Goal: Information Seeking & Learning: Find specific fact

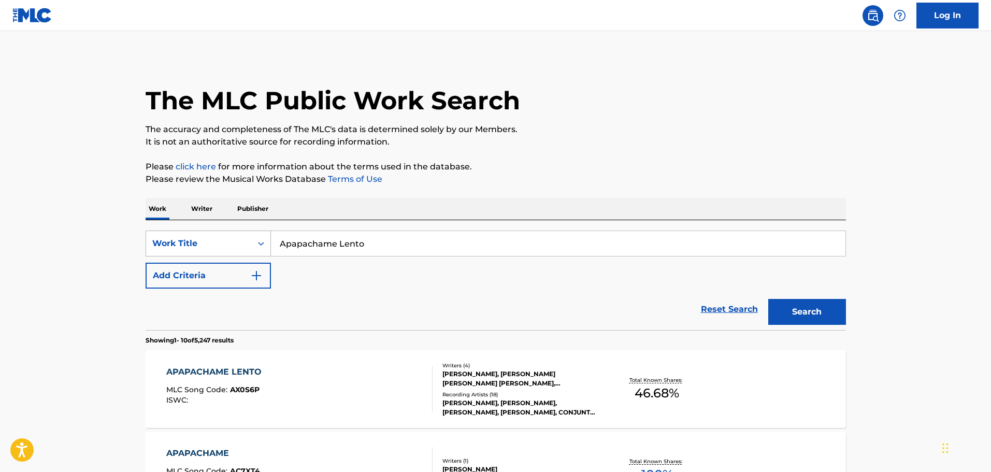
drag, startPoint x: 389, startPoint y: 237, endPoint x: 190, endPoint y: 237, distance: 198.5
click at [190, 237] on div "SearchWithCriteria16e4b059-def6-4dd0-8e0c-acdaba73be39 Work Title Apapachame Le…" at bounding box center [496, 244] width 701 height 26
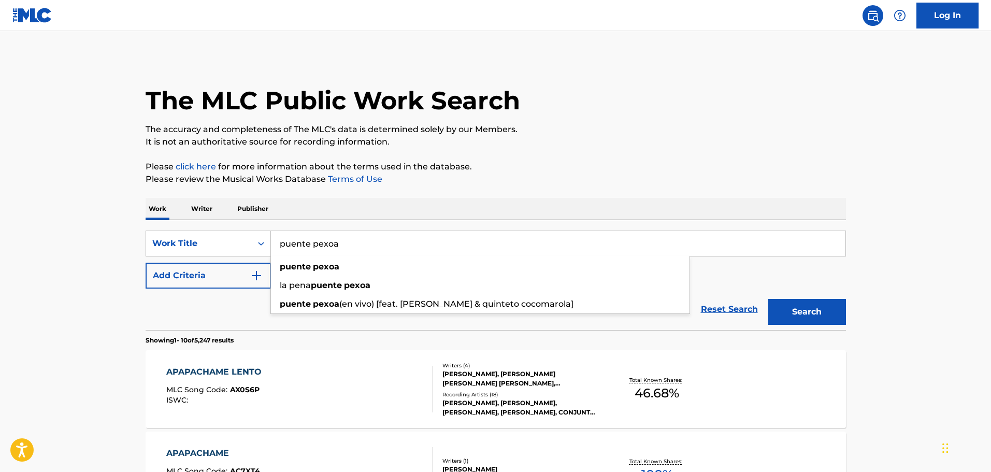
type input "puente pexoa"
click at [823, 312] on button "Search" at bounding box center [807, 312] width 78 height 26
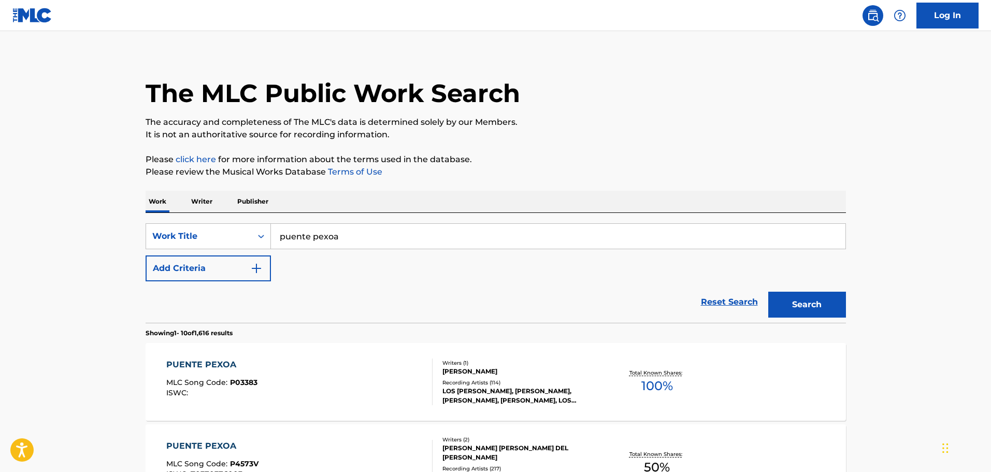
scroll to position [155, 0]
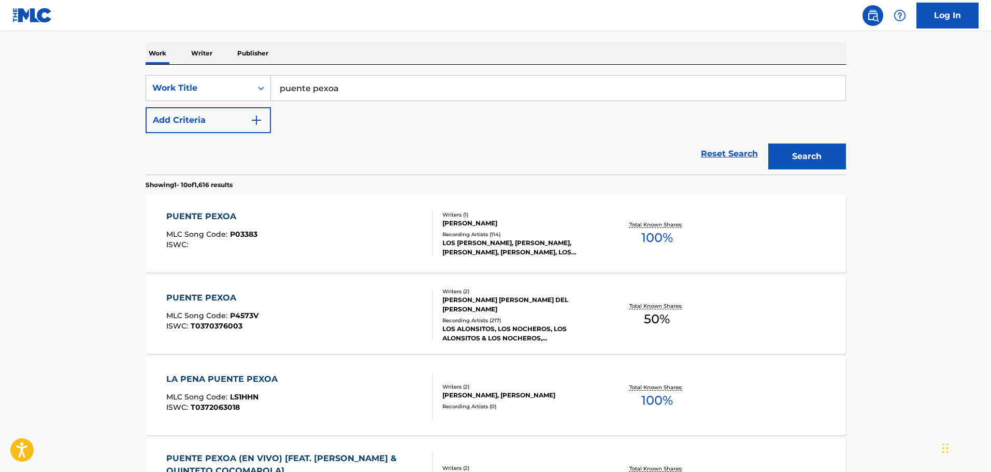
click at [356, 323] on div "PUENTE PEXOA MLC Song Code : P4573V ISWC : T0370376003" at bounding box center [299, 315] width 266 height 47
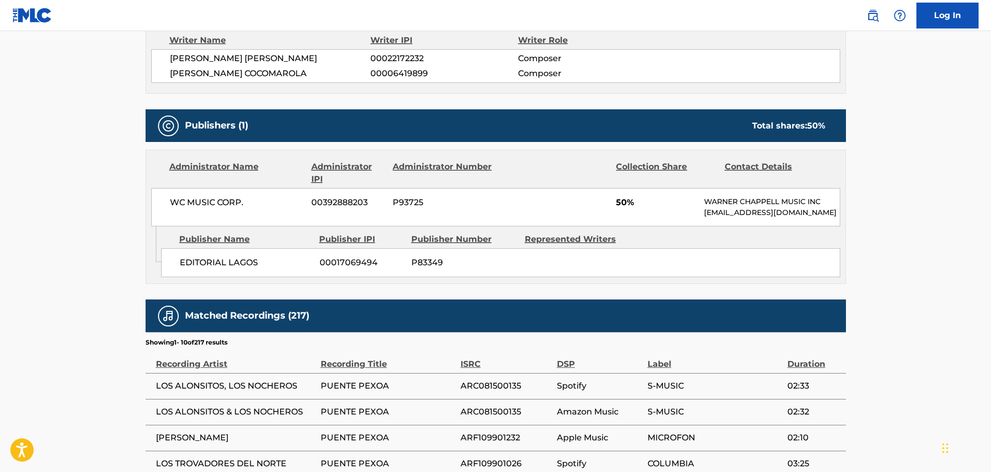
scroll to position [415, 0]
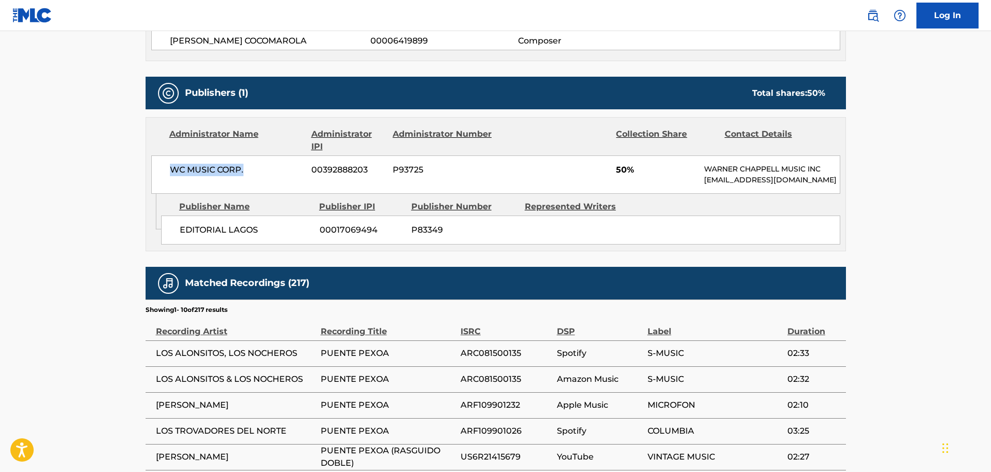
drag, startPoint x: 172, startPoint y: 173, endPoint x: 270, endPoint y: 174, distance: 98.5
click at [270, 174] on span "WC MUSIC CORP." at bounding box center [237, 170] width 134 height 12
drag, startPoint x: 640, startPoint y: 172, endPoint x: 603, endPoint y: 163, distance: 37.8
click at [603, 163] on div "WC MUSIC CORP. 00392888203 P93725 50% WARNER CHAPPELL MUSIC INC MLC_Inquiries@w…" at bounding box center [495, 174] width 689 height 38
click at [641, 181] on div "WC MUSIC CORP. 00392888203 P93725 50% WARNER CHAPPELL MUSIC INC MLC_Inquiries@w…" at bounding box center [495, 174] width 689 height 38
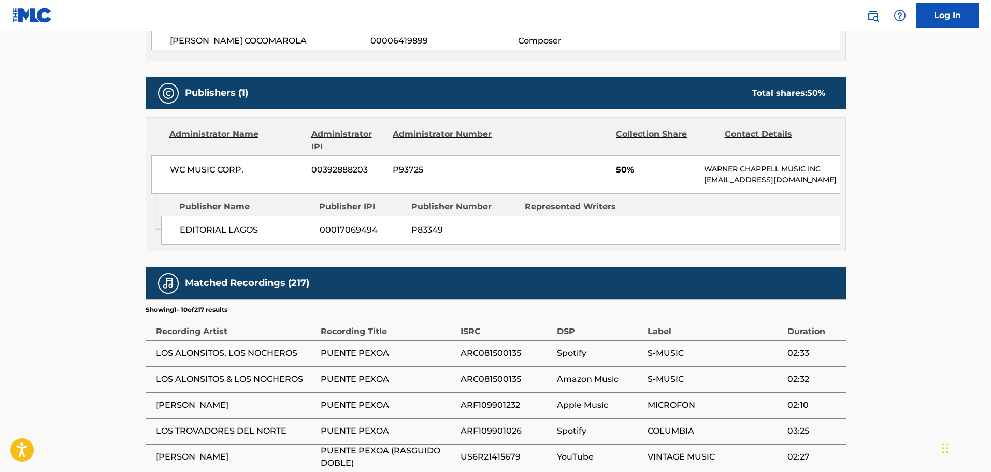
click at [297, 194] on div "WC MUSIC CORP. 00392888203 P93725 50% WARNER CHAPPELL MUSIC INC MLC_Inquiries@w…" at bounding box center [495, 174] width 689 height 38
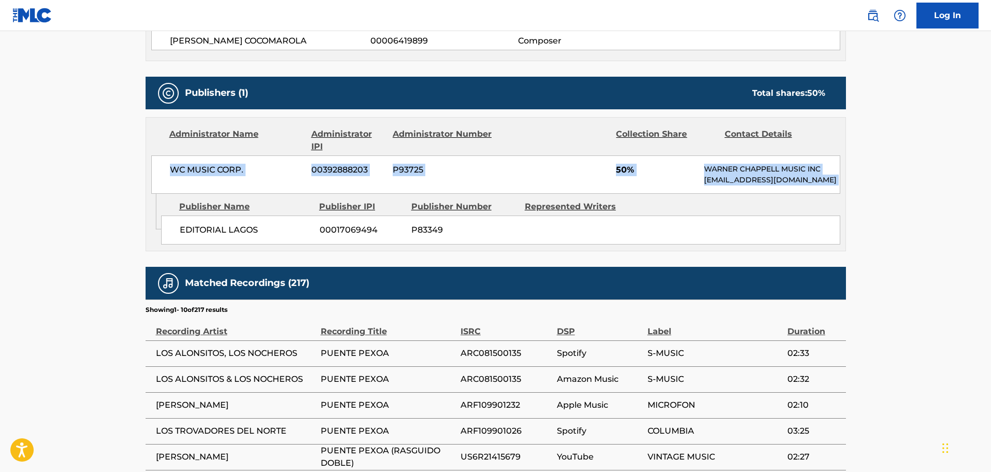
drag, startPoint x: 151, startPoint y: 229, endPoint x: 154, endPoint y: 202, distance: 27.6
click at [157, 202] on div "Administrator Name Administrator IPI Administrator Number Collection Share Cont…" at bounding box center [496, 184] width 701 height 134
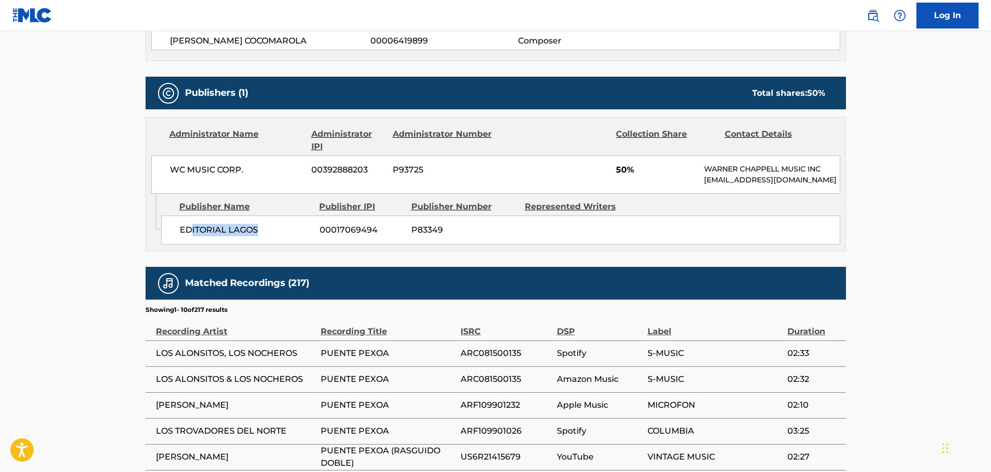
drag, startPoint x: 189, startPoint y: 241, endPoint x: 282, endPoint y: 244, distance: 92.8
click at [282, 236] on span "EDITORIAL LAGOS" at bounding box center [246, 230] width 132 height 12
drag, startPoint x: 171, startPoint y: 169, endPoint x: 254, endPoint y: 169, distance: 82.9
click at [254, 169] on span "WC MUSIC CORP." at bounding box center [237, 170] width 134 height 12
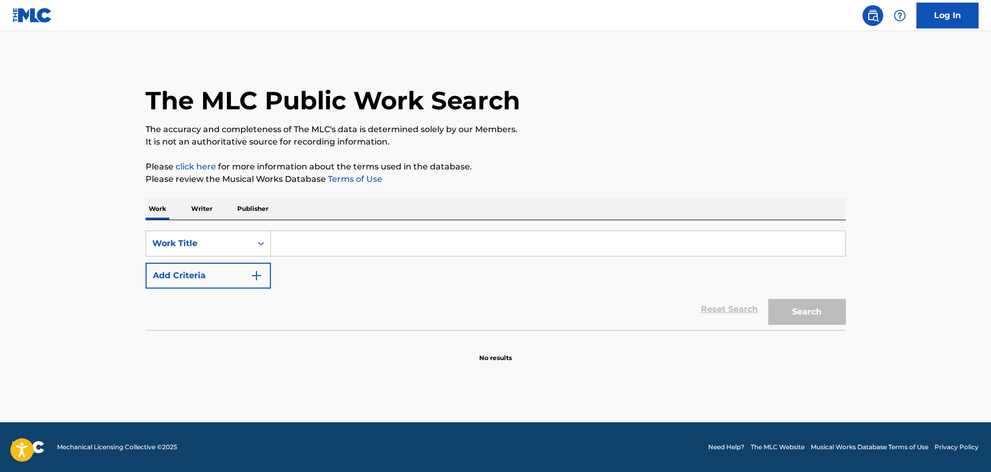
click at [366, 252] on input "Search Form" at bounding box center [558, 243] width 575 height 25
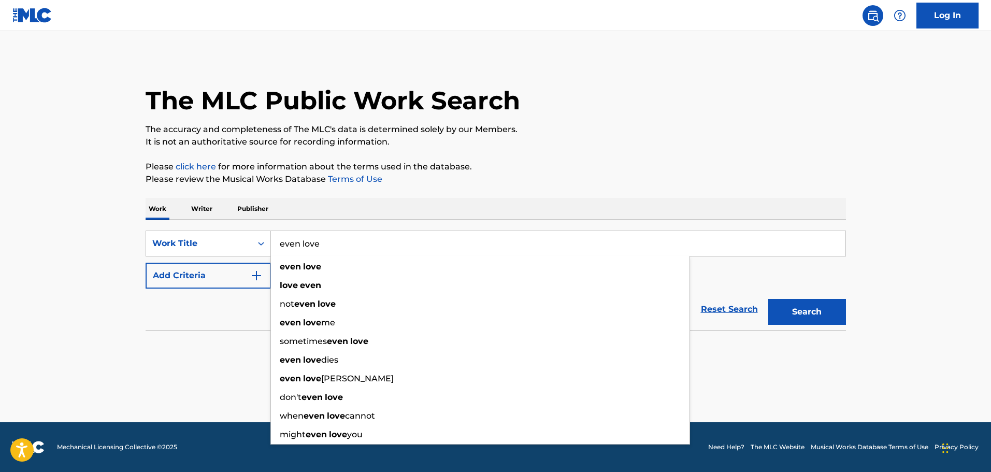
type input "even love"
click at [208, 305] on div "Reset Search Search" at bounding box center [496, 309] width 701 height 41
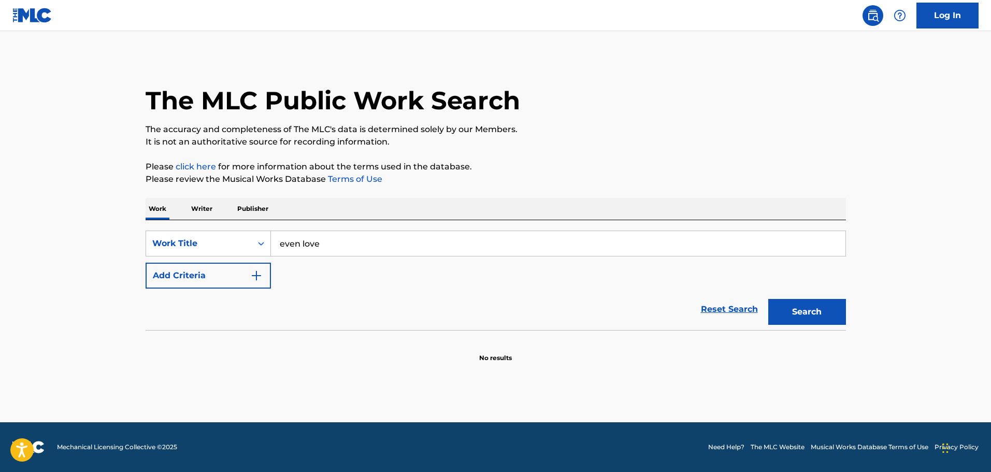
click at [243, 277] on button "Add Criteria" at bounding box center [208, 276] width 125 height 26
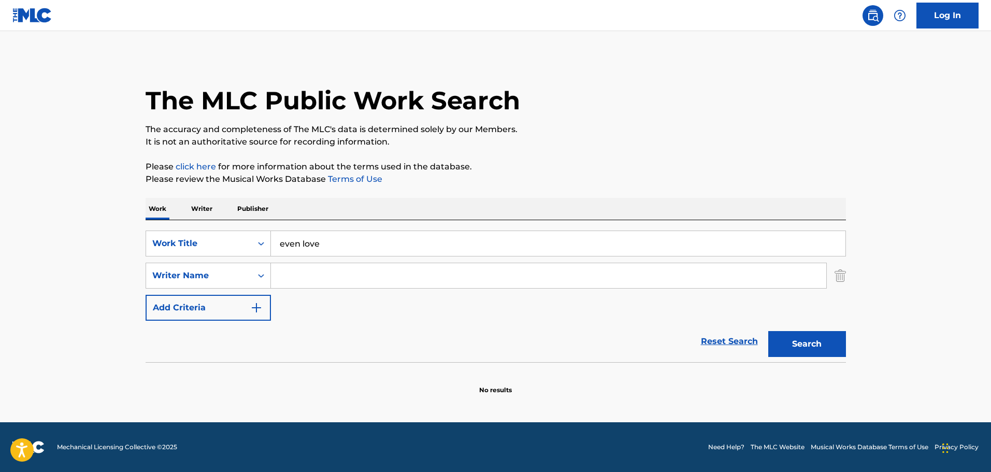
click at [294, 277] on input "Search Form" at bounding box center [548, 275] width 555 height 25
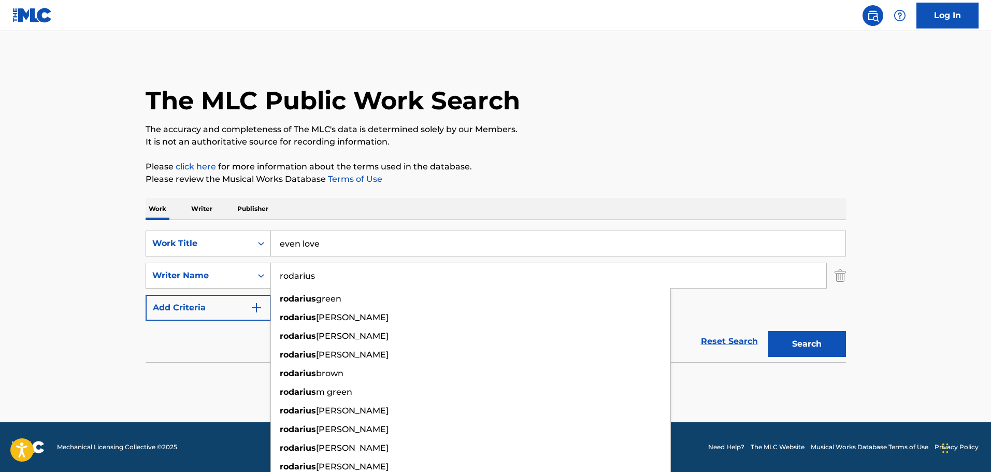
type input "rodarius"
click at [768, 331] on button "Search" at bounding box center [807, 344] width 78 height 26
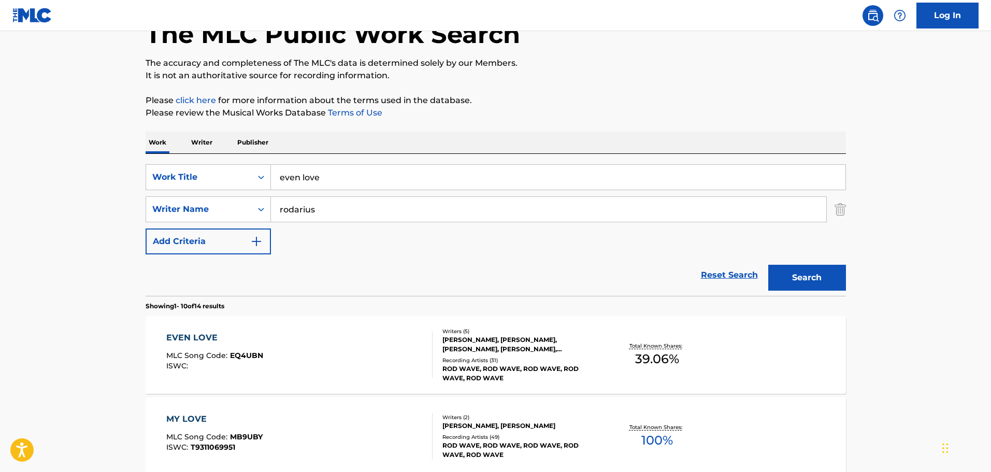
scroll to position [155, 0]
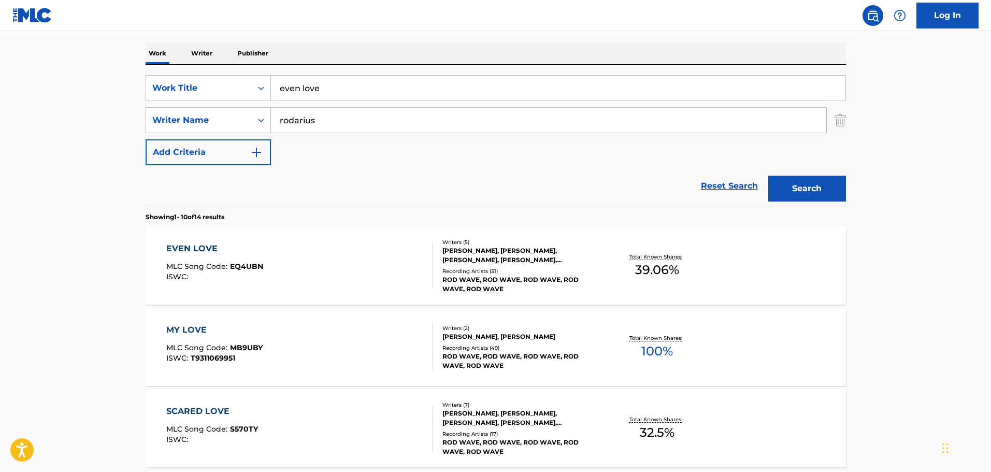
click at [378, 284] on div "EVEN LOVE MLC Song Code : EQ4UBN ISWC :" at bounding box center [299, 266] width 266 height 47
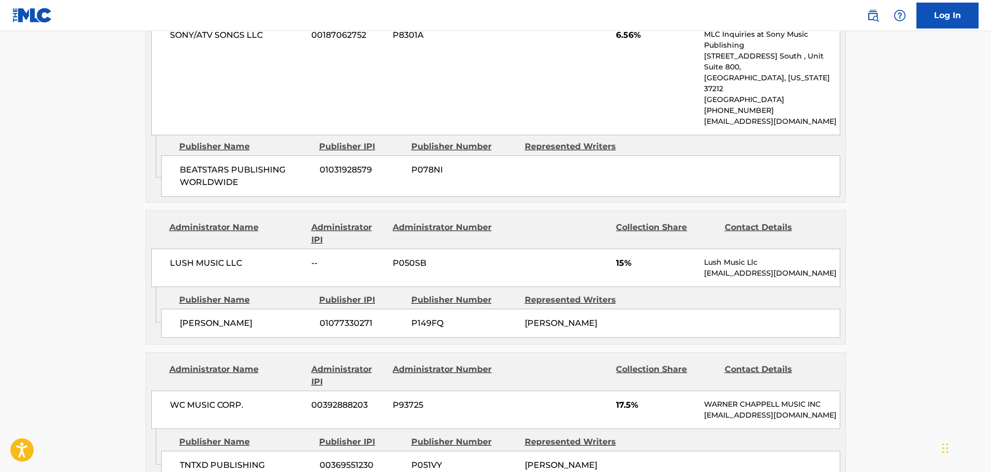
scroll to position [674, 0]
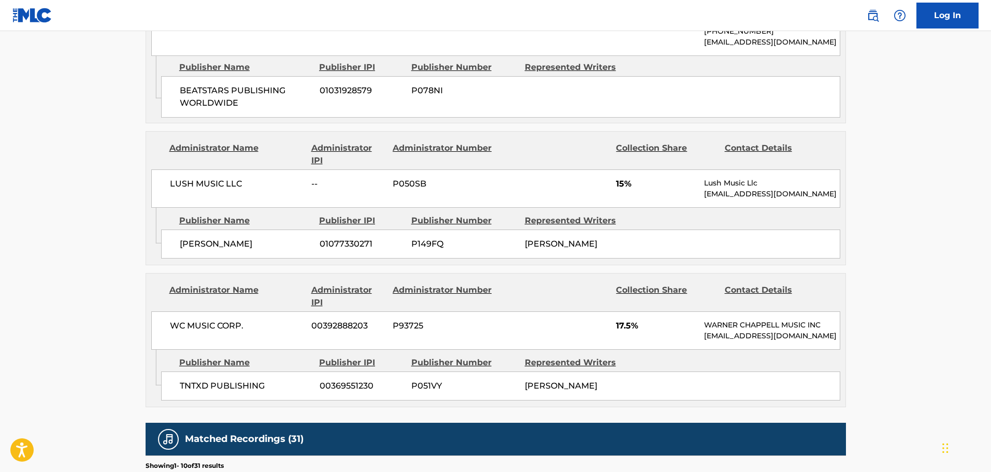
click at [253, 231] on div "[PERSON_NAME] 01077330271 P149FQ [PERSON_NAME]" at bounding box center [500, 244] width 679 height 29
drag, startPoint x: 264, startPoint y: 221, endPoint x: 161, endPoint y: 229, distance: 103.4
click at [161, 230] on div "[PERSON_NAME] 01077330271 P149FQ [PERSON_NAME]" at bounding box center [500, 244] width 679 height 29
copy span "[PERSON_NAME]"
drag, startPoint x: 590, startPoint y: 222, endPoint x: 515, endPoint y: 222, distance: 75.7
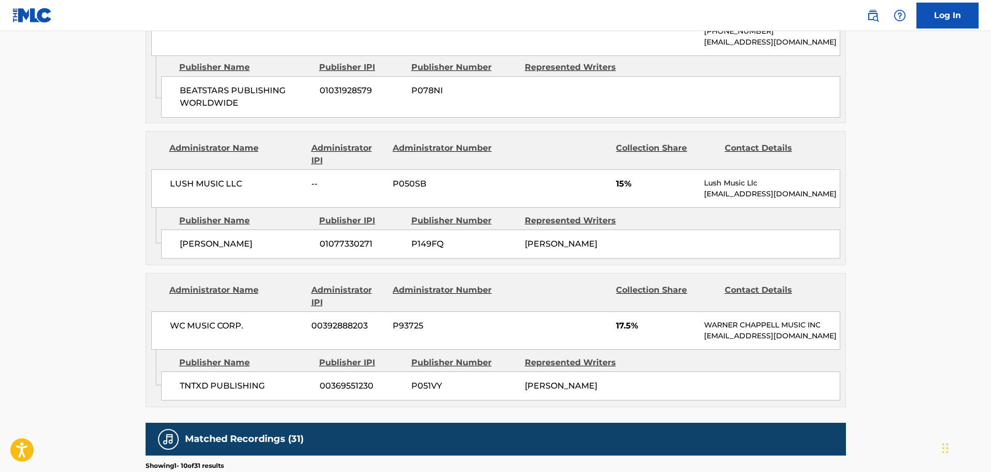
click at [508, 230] on div "[PERSON_NAME] 01077330271 P149FQ [PERSON_NAME]" at bounding box center [500, 244] width 679 height 29
copy div "[PERSON_NAME]"
click at [561, 274] on div "Administrator Name Administrator IPI Administrator Number Collection Share Cont…" at bounding box center [496, 312] width 700 height 76
drag, startPoint x: 645, startPoint y: 216, endPoint x: 479, endPoint y: 207, distance: 166.6
click at [479, 208] on div "Publisher Name Publisher IPI Publisher Number Represented Writers [PERSON_NAME]…" at bounding box center [503, 234] width 685 height 52
